Goal: Task Accomplishment & Management: Complete application form

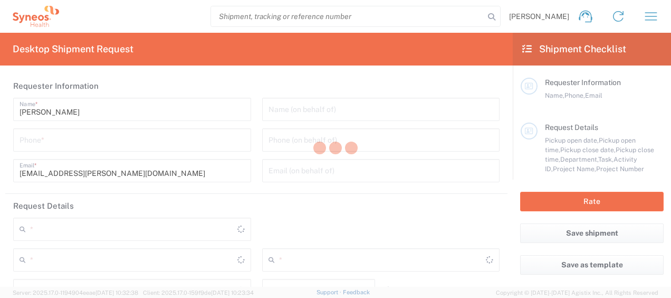
type input "Syneos Health, LLC-[GEOGRAPHIC_DATA] [GEOGRAPHIC_DATA] [GEOGRAPHIC_DATA]"
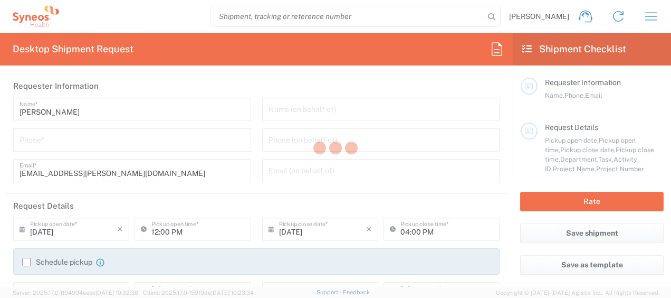
type input "3229"
type input "[US_STATE]"
type input "[GEOGRAPHIC_DATA]"
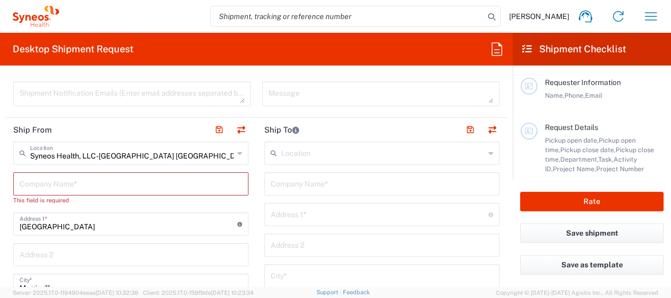
scroll to position [422, 0]
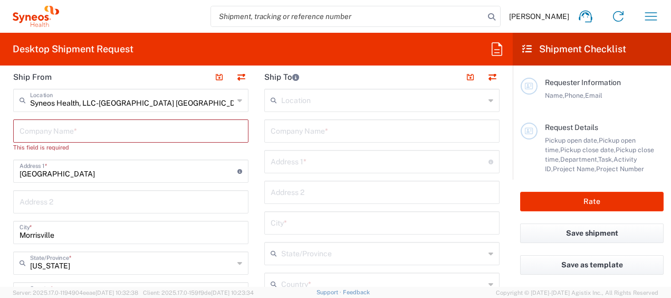
click at [138, 126] on input "text" at bounding box center [131, 130] width 223 height 18
type input "[PERSON_NAME]"
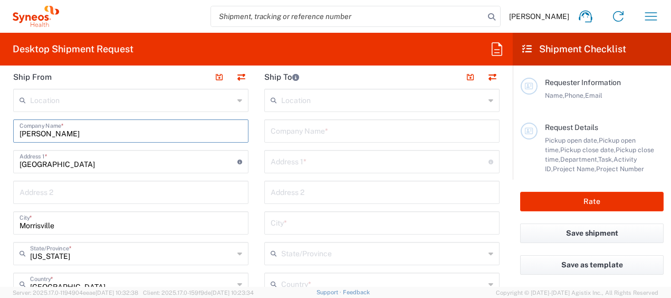
click at [113, 126] on input "[PERSON_NAME]" at bounding box center [131, 130] width 223 height 18
click at [74, 134] on input "[PERSON_NAME]" at bounding box center [131, 130] width 223 height 18
click at [131, 126] on input "[PERSON_NAME]" at bounding box center [131, 130] width 223 height 18
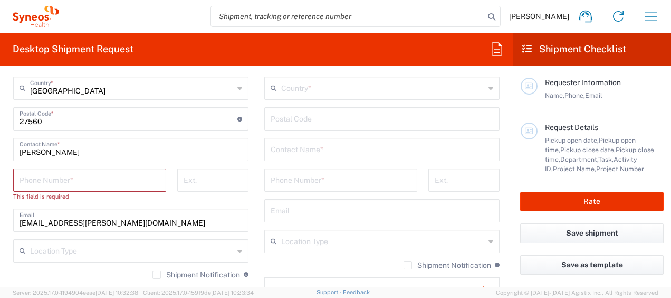
scroll to position [633, 0]
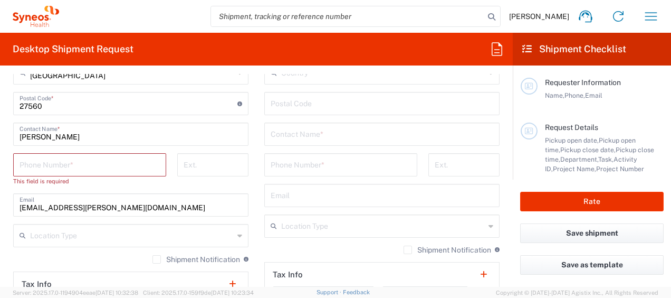
type input "[PERSON_NAME]"
click at [103, 164] on input "tel" at bounding box center [90, 164] width 140 height 18
click at [51, 167] on input "tel" at bounding box center [90, 164] width 140 height 18
click at [120, 168] on input "2108349237" at bounding box center [90, 164] width 140 height 18
type input "2108349237"
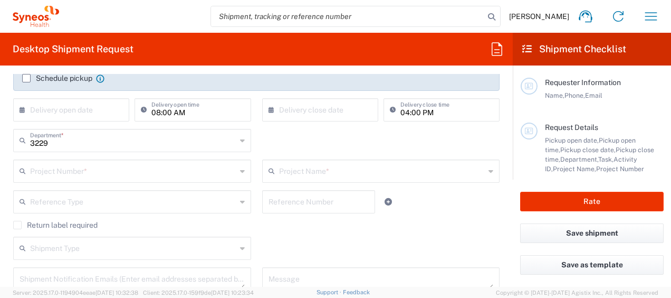
scroll to position [211, 0]
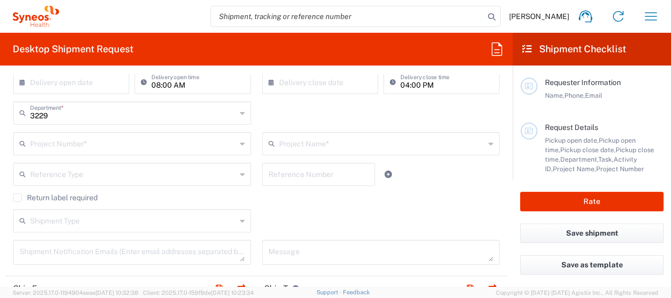
click at [120, 140] on input "text" at bounding box center [133, 142] width 206 height 18
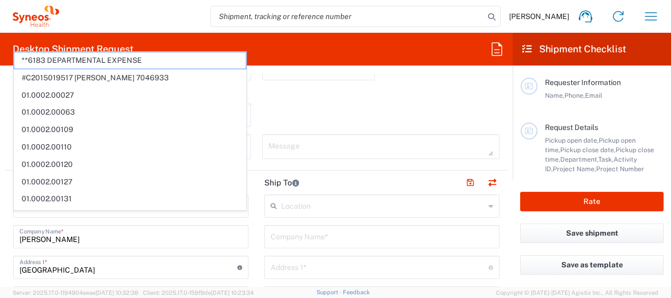
click at [322, 108] on div "Shipment Type Batch Regular" at bounding box center [256, 118] width 497 height 31
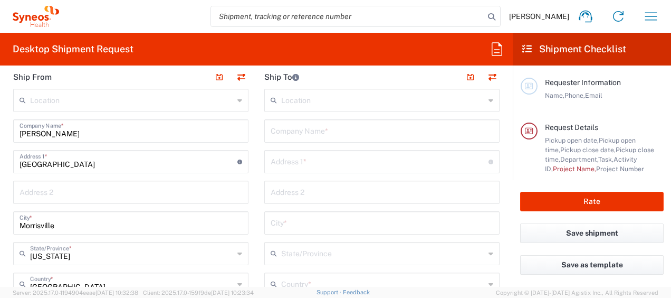
scroll to position [379, 0]
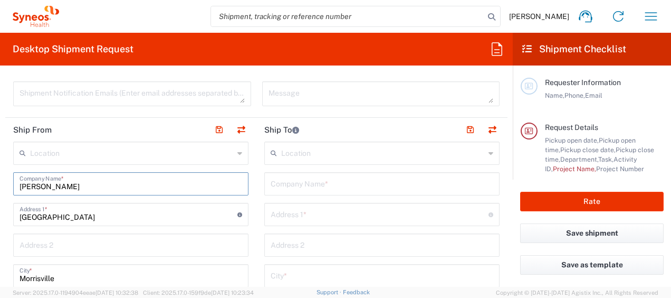
drag, startPoint x: 73, startPoint y: 187, endPoint x: 17, endPoint y: 188, distance: 55.4
click at [17, 188] on div "[PERSON_NAME] Company Name *" at bounding box center [130, 183] width 235 height 23
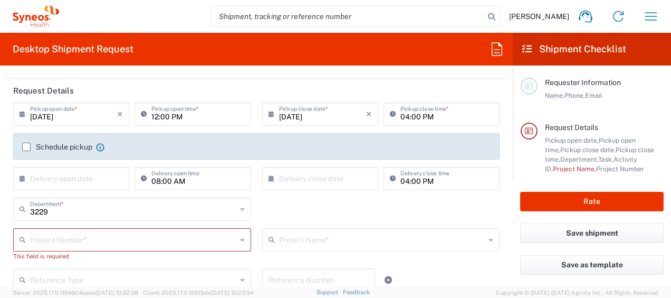
type input "Syneos Health"
click at [240, 240] on icon at bounding box center [242, 239] width 5 height 17
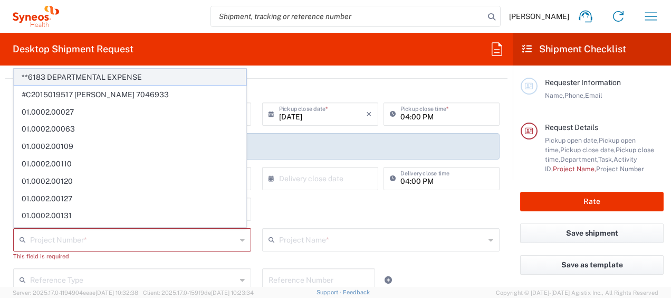
click at [134, 75] on span "**6183 DEPARTMENTAL EXPENSE" at bounding box center [130, 77] width 232 height 16
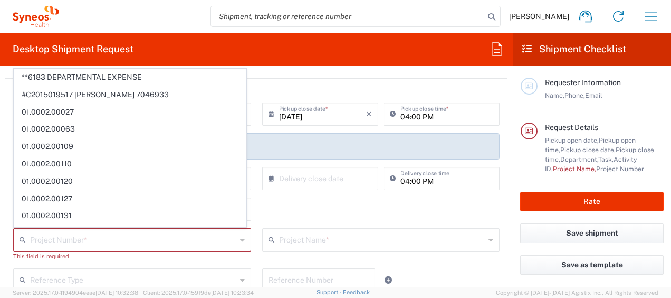
type input "**6183 DEPARTMENTAL EXPENSE"
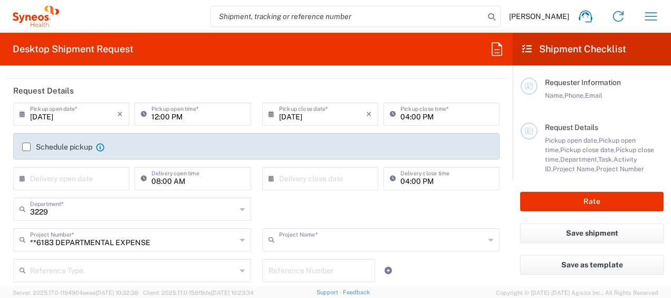
type input "6183"
click at [240, 239] on icon at bounding box center [242, 239] width 5 height 17
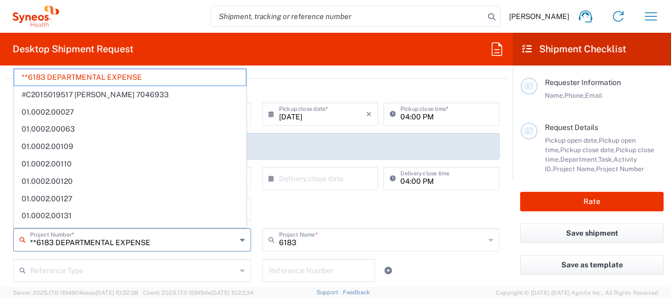
drag, startPoint x: 155, startPoint y: 243, endPoint x: 22, endPoint y: 239, distance: 133.0
click at [22, 239] on div "**6183 DEPARTMENTAL EXPENSE Project Number *" at bounding box center [132, 239] width 238 height 23
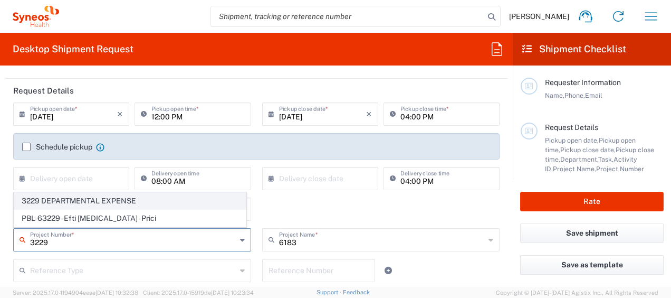
click at [88, 203] on span "3229 DEPARTMENTAL EXPENSE" at bounding box center [130, 201] width 232 height 16
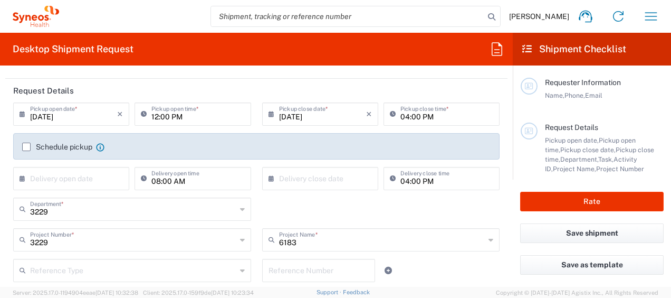
type input "3229 DEPARTMENTAL EXPENSE"
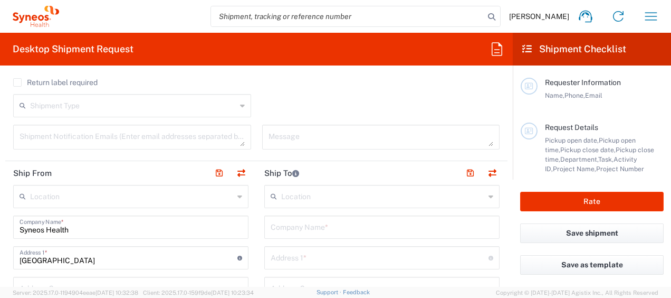
scroll to position [379, 0]
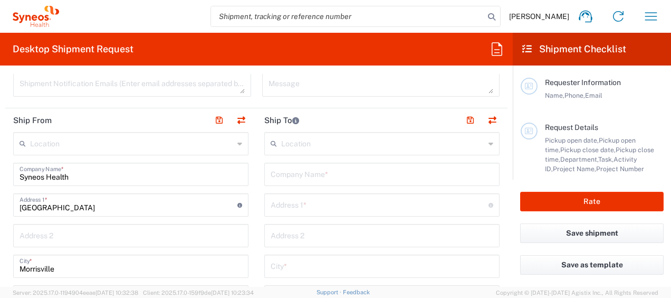
click at [328, 146] on input "text" at bounding box center [383, 142] width 204 height 18
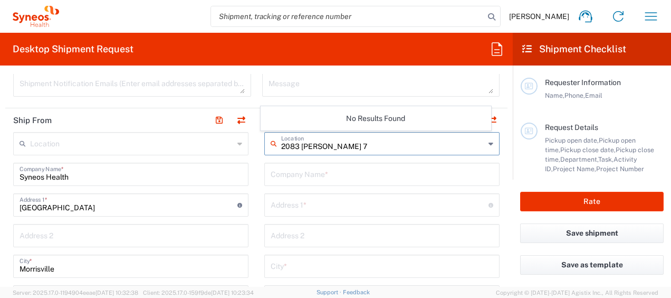
type input "2083 [PERSON_NAME]"
drag, startPoint x: 347, startPoint y: 143, endPoint x: 268, endPoint y: 145, distance: 79.1
click at [268, 145] on div "2083 [PERSON_NAME] Location" at bounding box center [381, 143] width 235 height 23
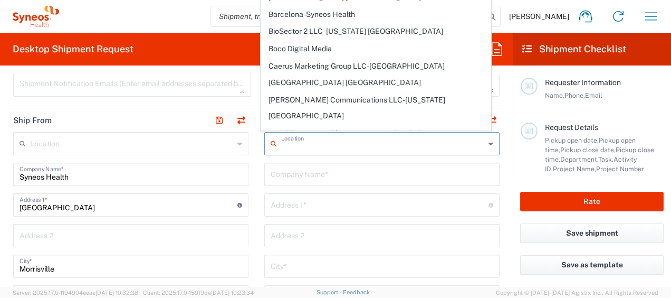
click at [309, 202] on input "text" at bounding box center [380, 204] width 218 height 18
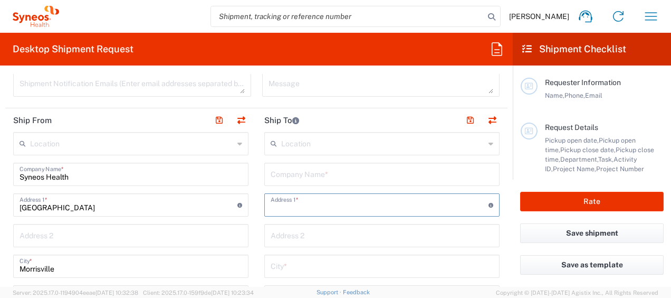
type input "[STREET_ADDRESS][PERSON_NAME]"
type input "[PERSON_NAME]"
type input "BULVERDE"
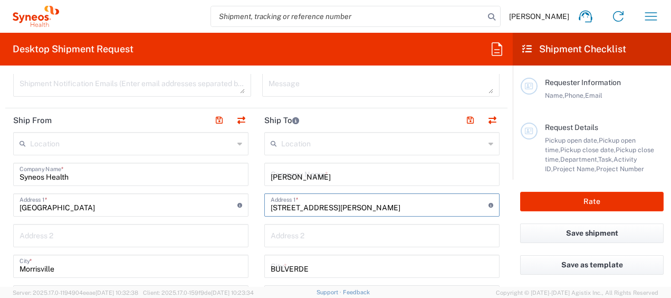
type input "[GEOGRAPHIC_DATA]"
type input "78163"
type input "2108349237"
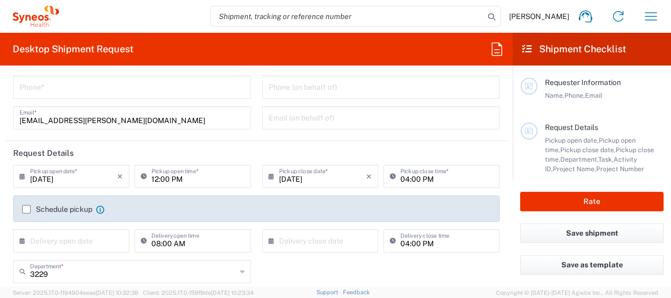
scroll to position [0, 0]
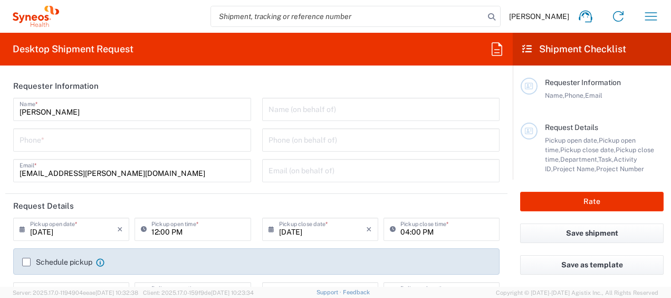
click at [116, 138] on input "tel" at bounding box center [132, 139] width 225 height 18
type input "2108349237"
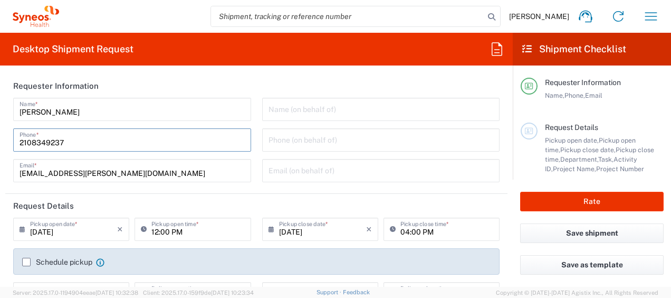
click at [258, 191] on agx-form-section "Requester Information [PERSON_NAME] Name * [PHONE_NUMBER] Phone * [PERSON_NAME]…" at bounding box center [256, 134] width 502 height 120
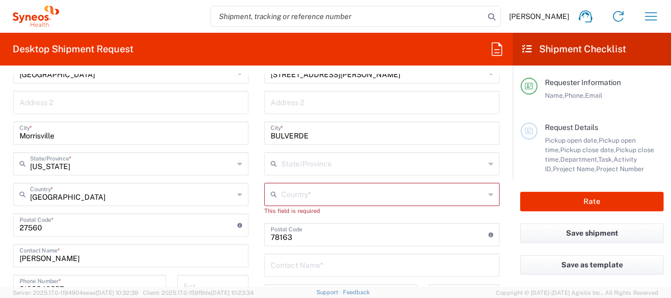
scroll to position [528, 0]
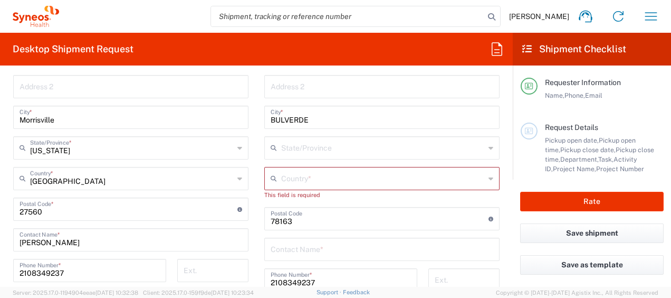
click at [325, 150] on input "text" at bounding box center [383, 147] width 204 height 18
type input "tx"
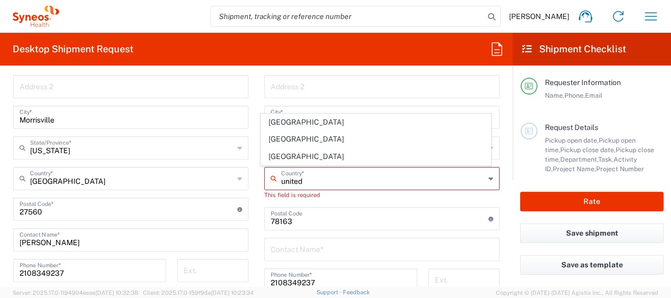
click at [287, 156] on span "[GEOGRAPHIC_DATA]" at bounding box center [375, 156] width 229 height 16
type input "[GEOGRAPHIC_DATA]"
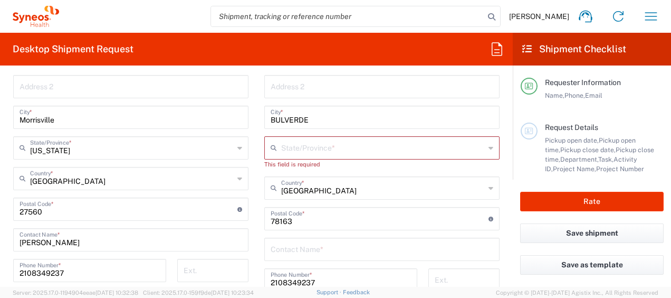
click at [342, 147] on input "text" at bounding box center [383, 147] width 204 height 18
click at [344, 145] on input "text" at bounding box center [383, 147] width 204 height 18
drag, startPoint x: 329, startPoint y: 124, endPoint x: 385, endPoint y: 165, distance: 68.4
click at [329, 124] on span "[US_STATE]" at bounding box center [375, 126] width 229 height 16
type input "[US_STATE]"
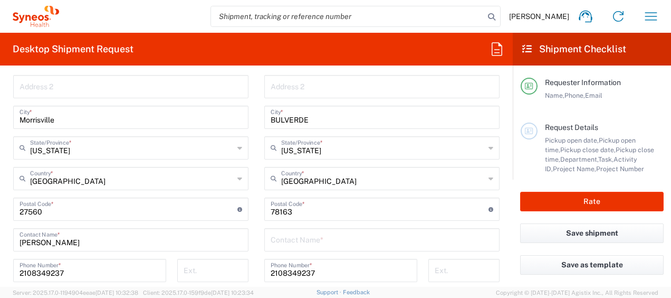
scroll to position [633, 0]
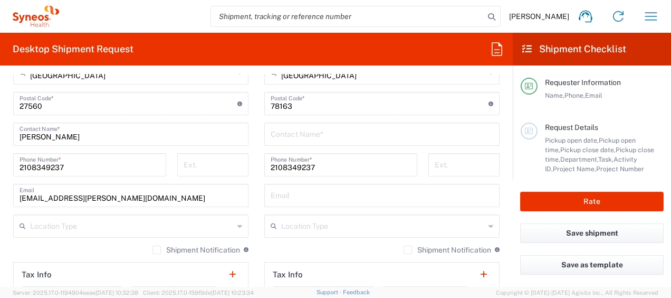
click at [348, 135] on input "text" at bounding box center [382, 133] width 223 height 18
type input "[PERSON_NAME]"
click at [385, 198] on input "text" at bounding box center [382, 194] width 223 height 18
click at [500, 186] on form "Requester Information [PERSON_NAME] Name * [PHONE_NUMBER] Phone * [EMAIL_ADDRES…" at bounding box center [256, 180] width 513 height 213
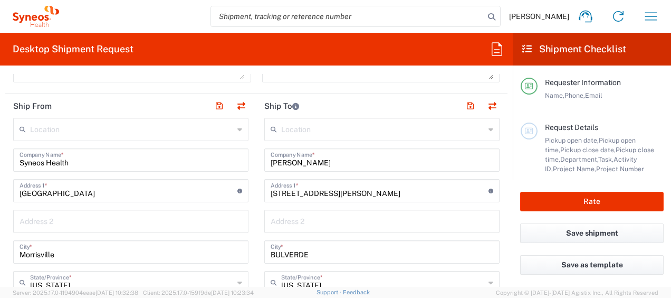
scroll to position [422, 0]
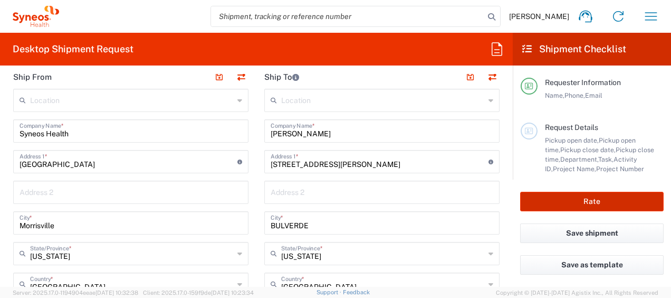
click at [590, 205] on button "Rate" at bounding box center [591, 201] width 143 height 20
type input "3229 DEPARTMENTAL EXPENSE"
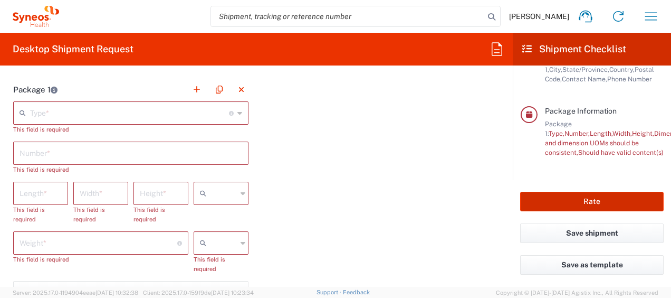
scroll to position [950, 0]
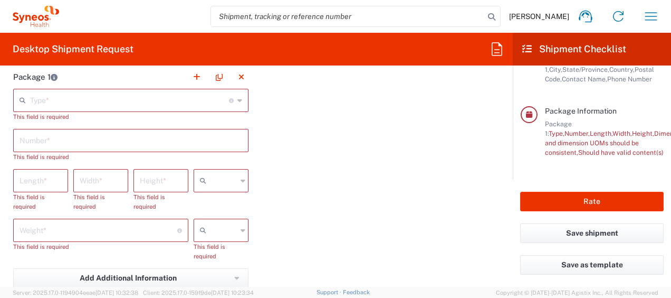
click at [237, 99] on icon at bounding box center [239, 100] width 5 height 17
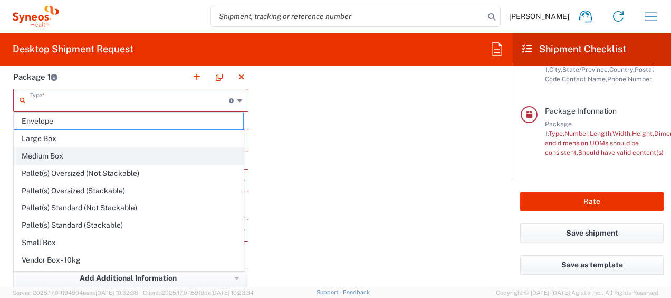
scroll to position [28, 0]
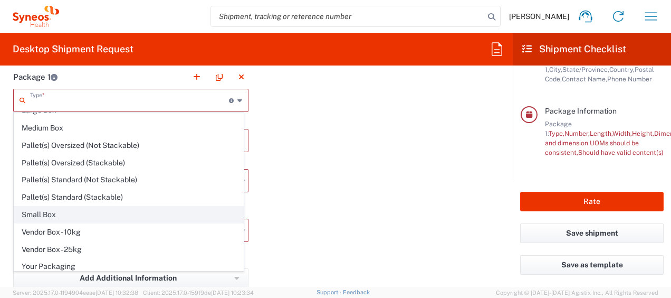
click at [187, 212] on span "Small Box" at bounding box center [128, 214] width 229 height 16
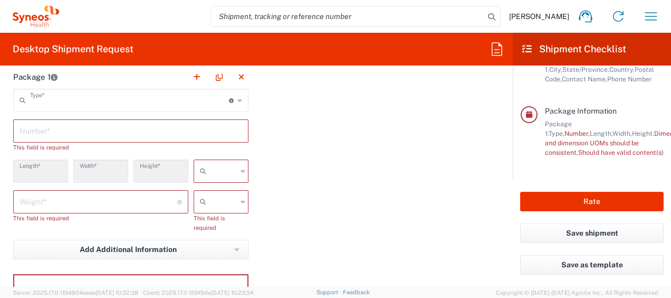
type input "Small Box"
type input "12.25"
type input "11"
type input "1.5"
type input "in"
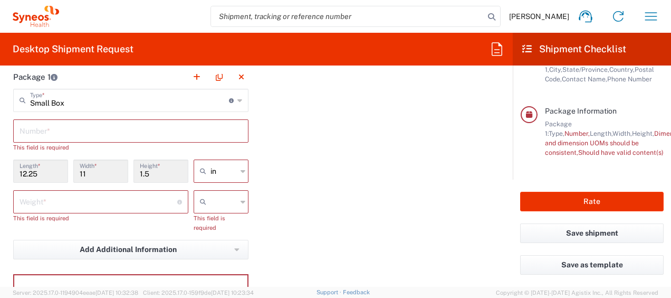
click at [140, 205] on input "number" at bounding box center [99, 200] width 158 height 18
type input "1"
click at [241, 201] on icon at bounding box center [243, 201] width 5 height 17
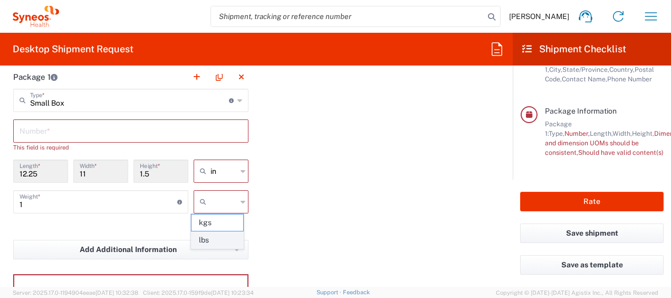
click at [214, 236] on span "lbs" at bounding box center [217, 240] width 52 height 16
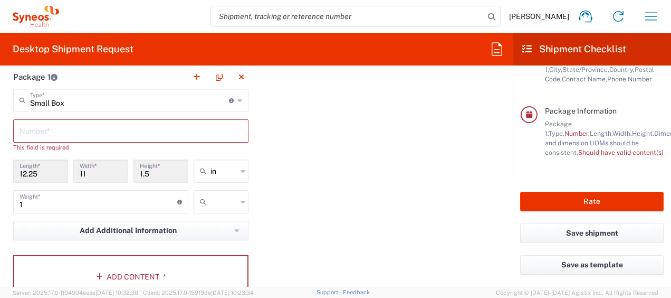
type input "lbs"
click at [350, 207] on div "Package 1 Small Box Type * Material used to package goods Envelope Large Box Me…" at bounding box center [256, 185] width 502 height 241
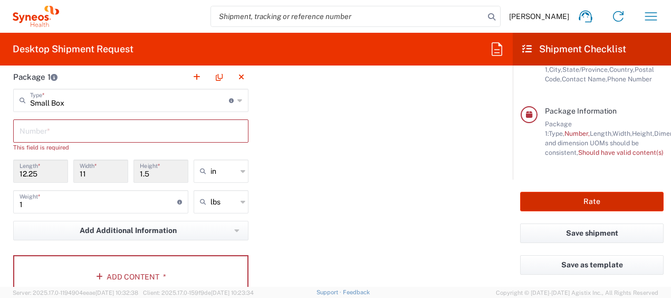
scroll to position [1002, 0]
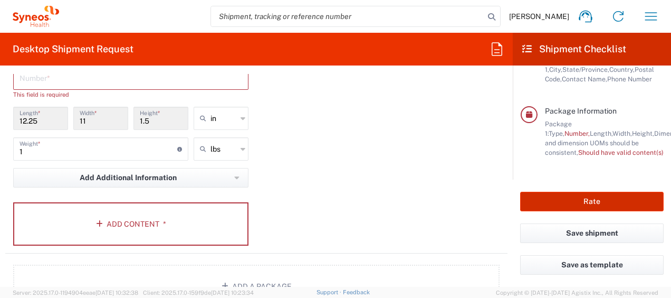
click at [596, 199] on button "Rate" at bounding box center [591, 201] width 143 height 20
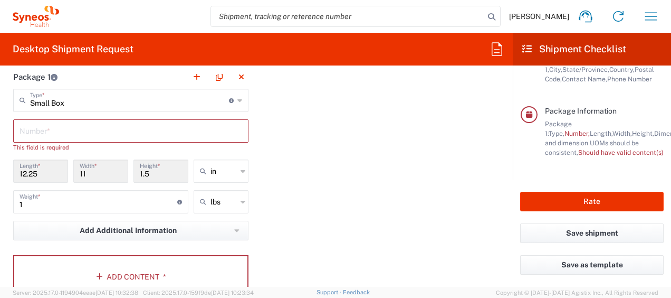
click at [160, 129] on input "text" at bounding box center [131, 130] width 223 height 18
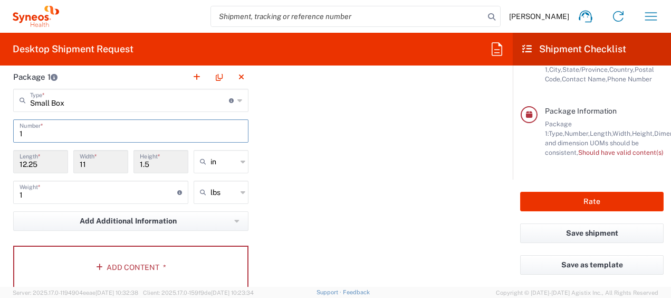
type input "1"
click at [347, 134] on div "Package 1 Small Box Type * Material used to package goods Envelope Large Box Me…" at bounding box center [256, 181] width 502 height 232
click at [83, 193] on input "1" at bounding box center [99, 191] width 158 height 18
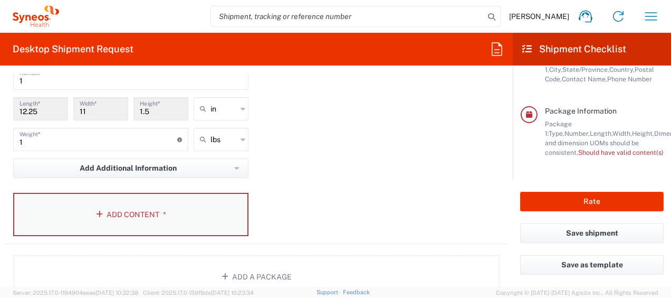
click at [127, 215] on button "Add Content *" at bounding box center [130, 214] width 235 height 43
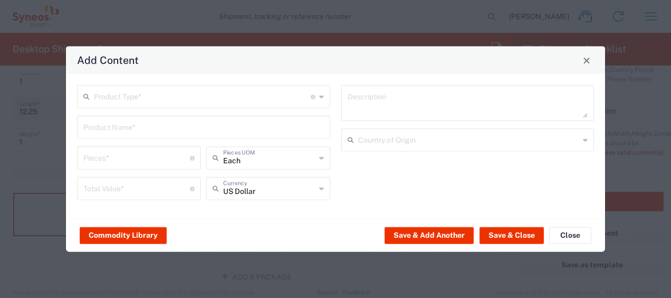
click at [180, 96] on input "text" at bounding box center [202, 96] width 217 height 18
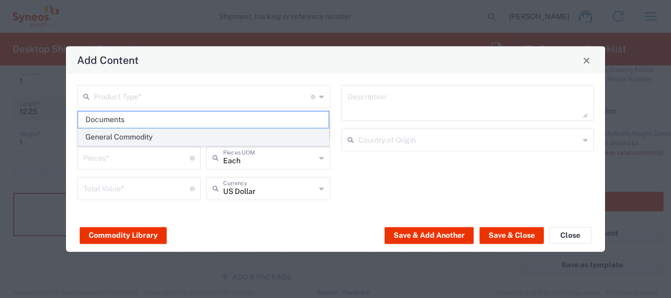
click at [156, 138] on span "General Commodity" at bounding box center [203, 137] width 251 height 16
type input "General Commodity"
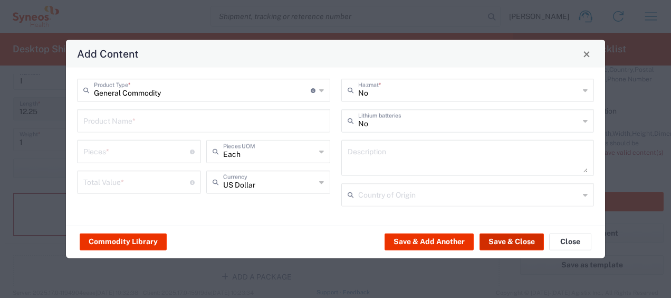
click at [511, 240] on button "Save & Close" at bounding box center [512, 241] width 64 height 17
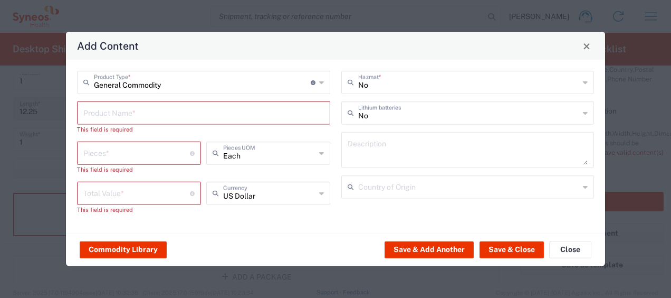
click at [129, 116] on input "text" at bounding box center [203, 112] width 241 height 18
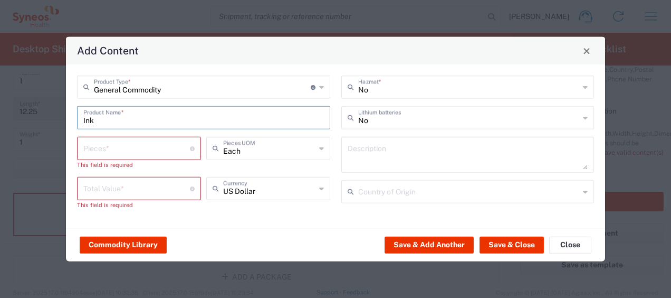
type input "Ink"
click at [127, 156] on input "number" at bounding box center [136, 147] width 107 height 18
type input "1"
click at [120, 190] on input "number" at bounding box center [136, 187] width 107 height 18
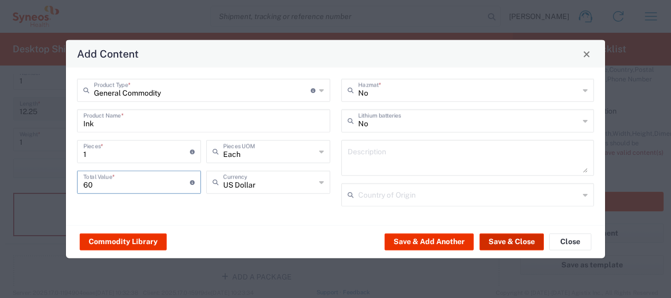
type input "60"
click at [514, 242] on button "Save & Close" at bounding box center [512, 241] width 64 height 17
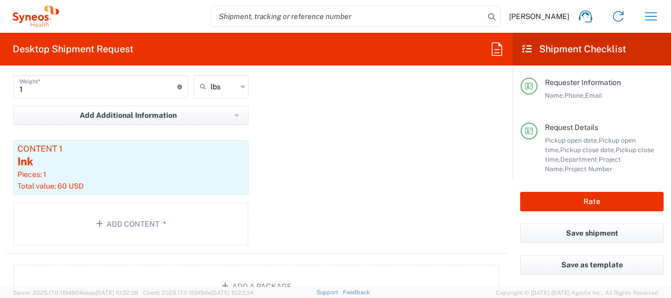
scroll to position [226, 0]
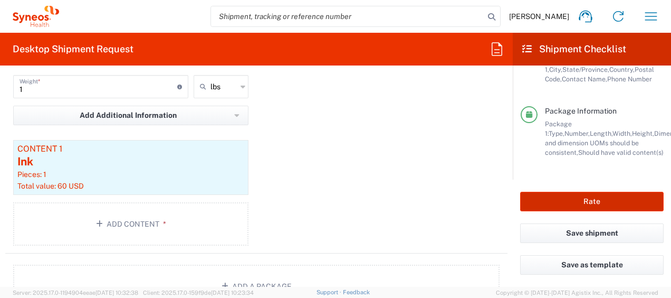
click at [588, 200] on button "Rate" at bounding box center [591, 201] width 143 height 20
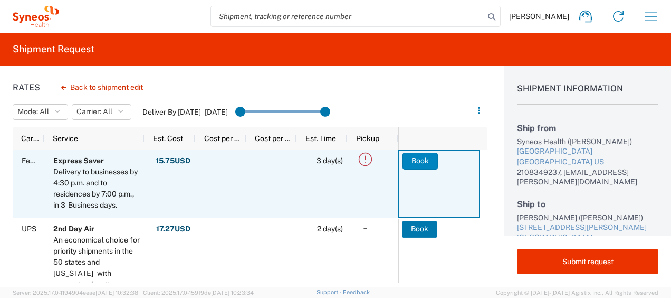
click at [422, 158] on button "Book" at bounding box center [419, 160] width 35 height 17
